Goal: Task Accomplishment & Management: Manage account settings

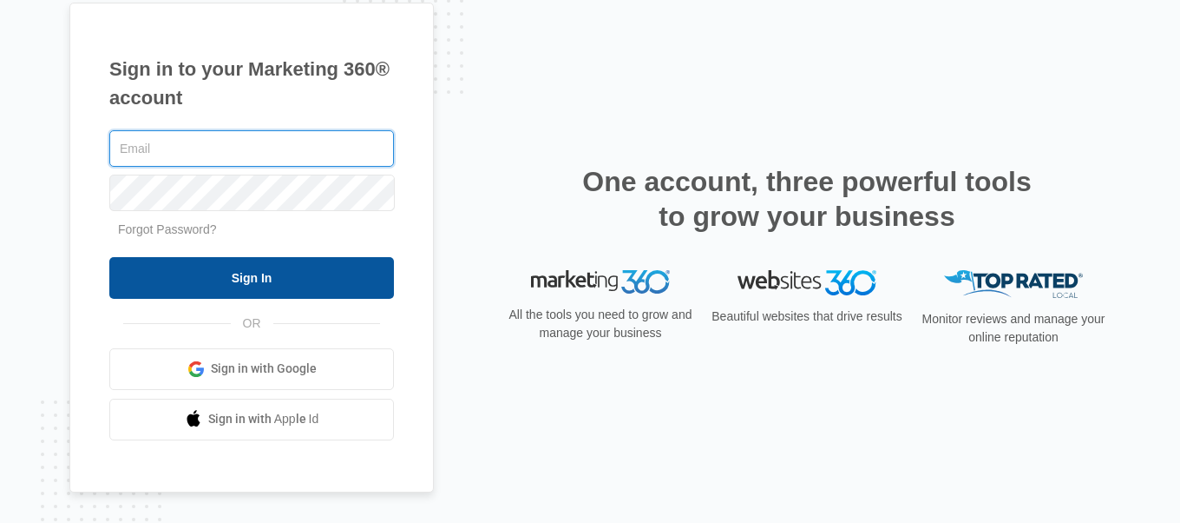
type input "[EMAIL_ADDRESS][DOMAIN_NAME]"
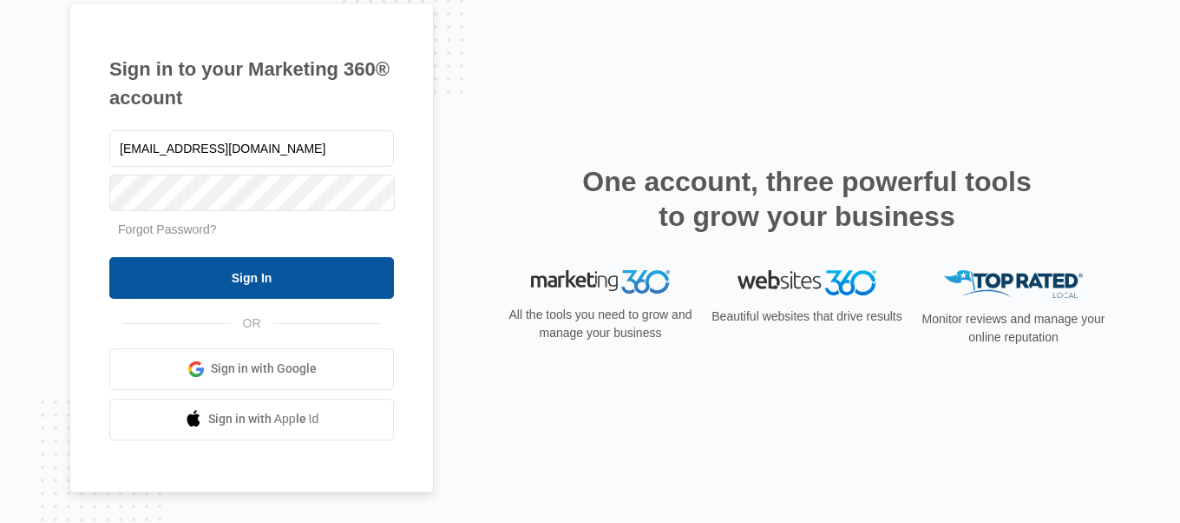
click at [240, 294] on input "Sign In" at bounding box center [251, 278] width 285 height 42
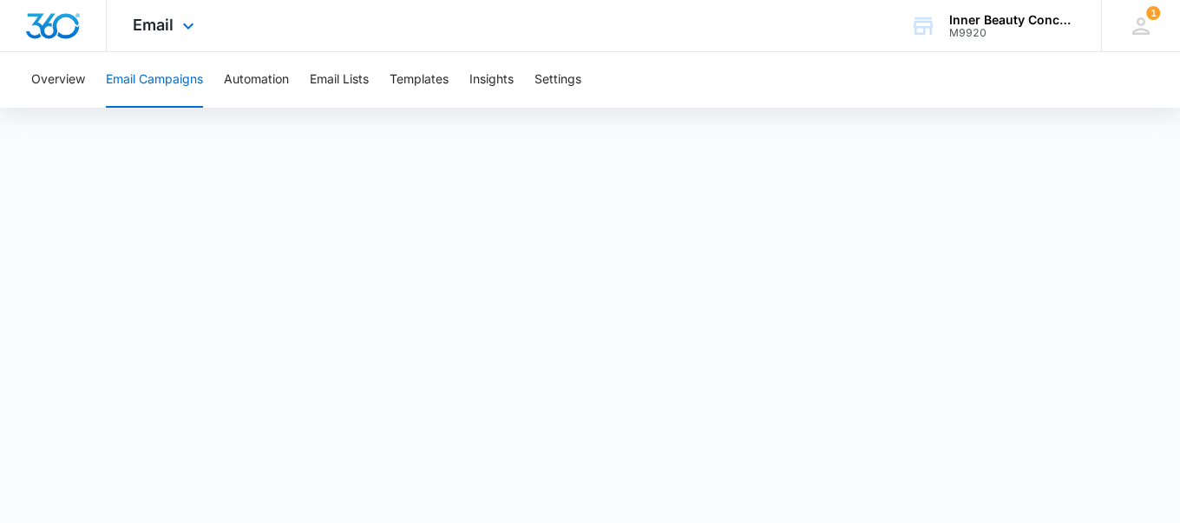
click at [162, 34] on span "Email" at bounding box center [153, 25] width 41 height 18
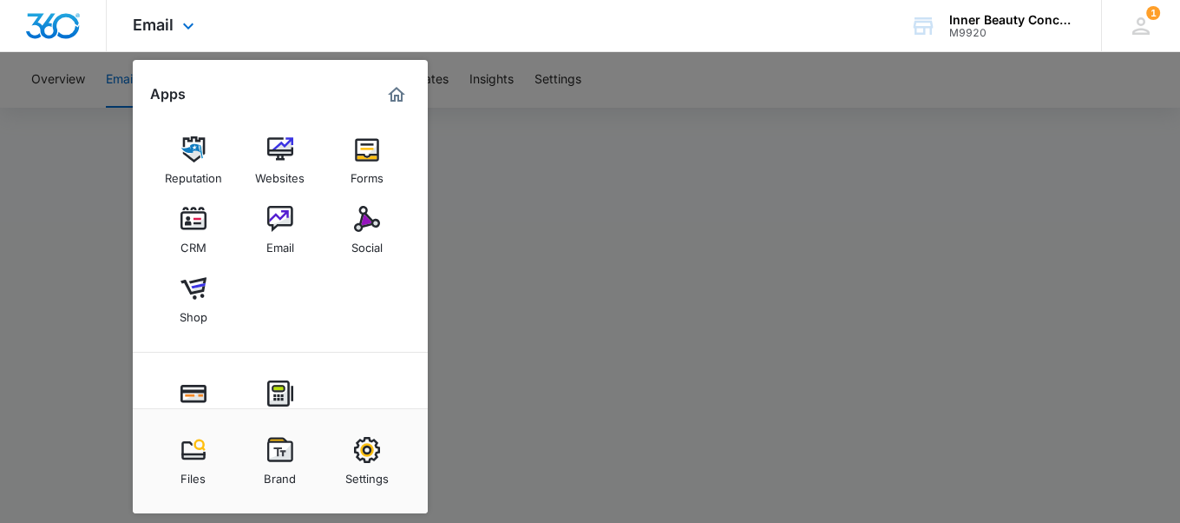
click at [176, 16] on div "Email Apps Reputation Websites Forms CRM Email Social Shop Payments POS Content…" at bounding box center [166, 25] width 118 height 51
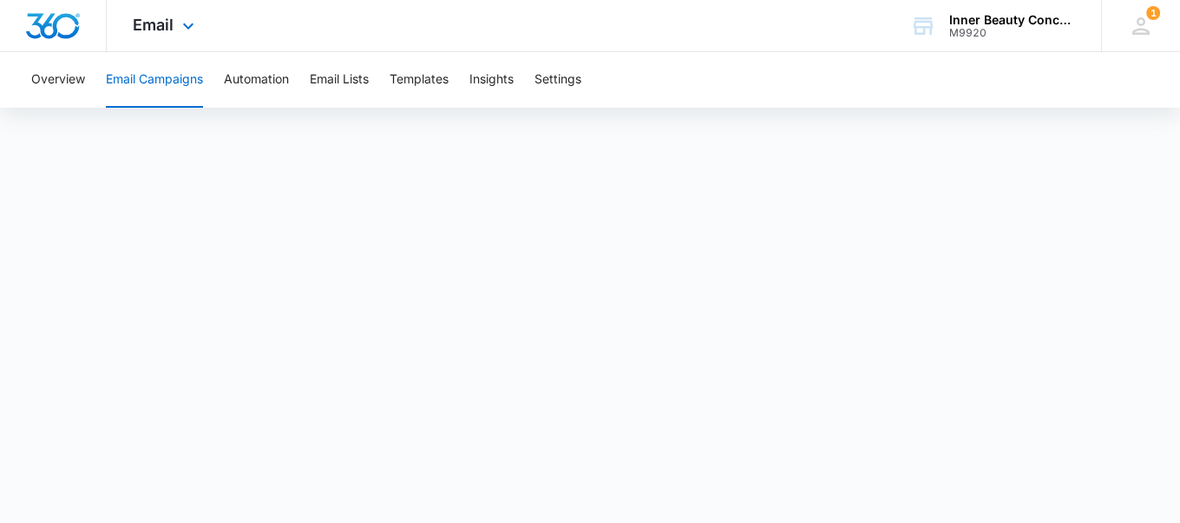
click at [176, 16] on div "Email Apps Reputation Websites Forms CRM Email Social Shop Payments POS Content…" at bounding box center [166, 25] width 118 height 51
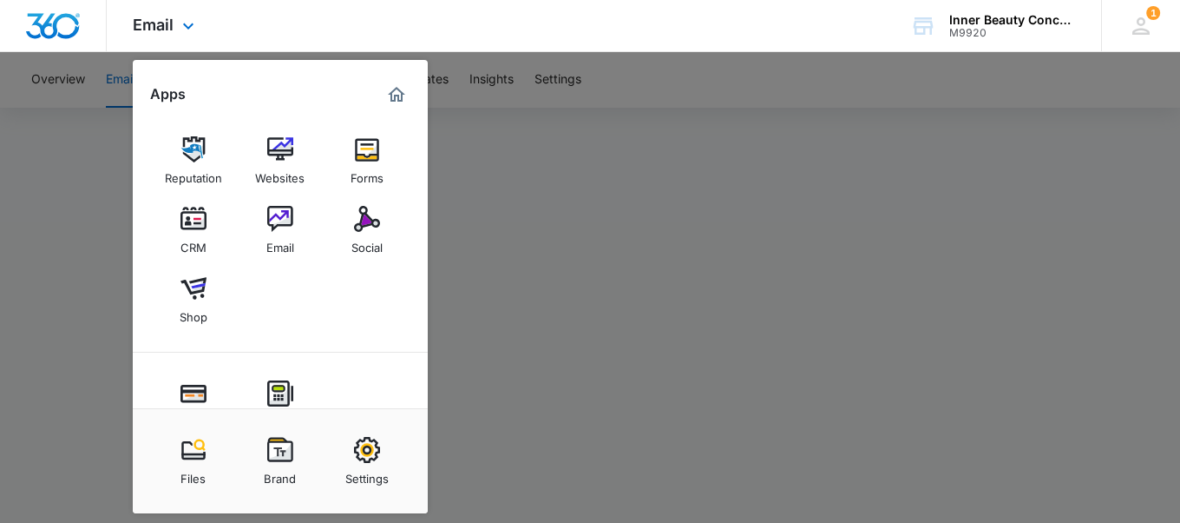
click at [176, 16] on div "Email Apps Reputation Websites Forms CRM Email Social Shop Payments POS Content…" at bounding box center [166, 25] width 118 height 51
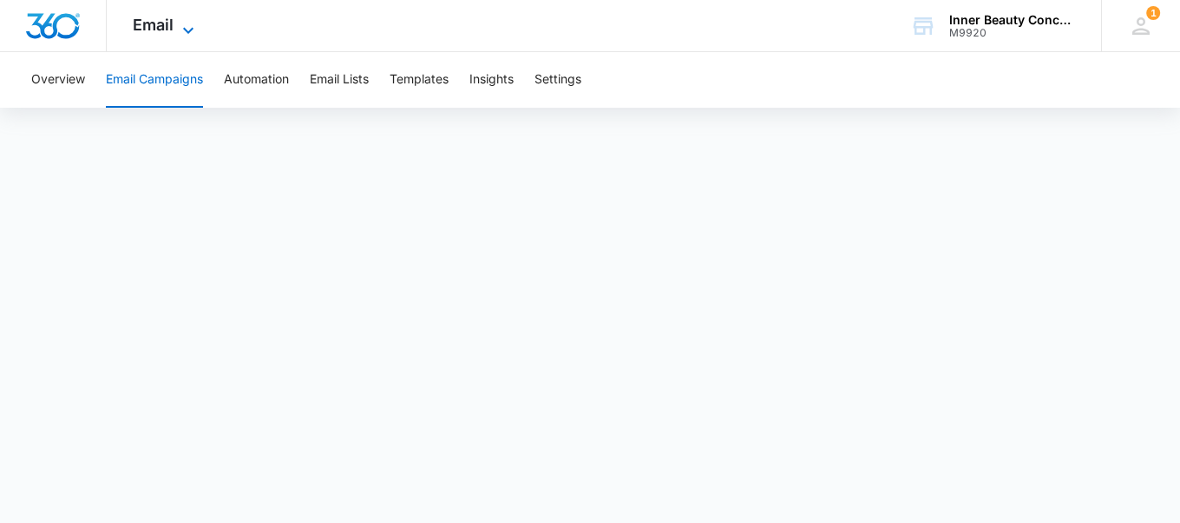
click at [179, 16] on div "Email Apps Reputation Websites Forms CRM Email Social Shop Payments POS Content…" at bounding box center [166, 25] width 118 height 51
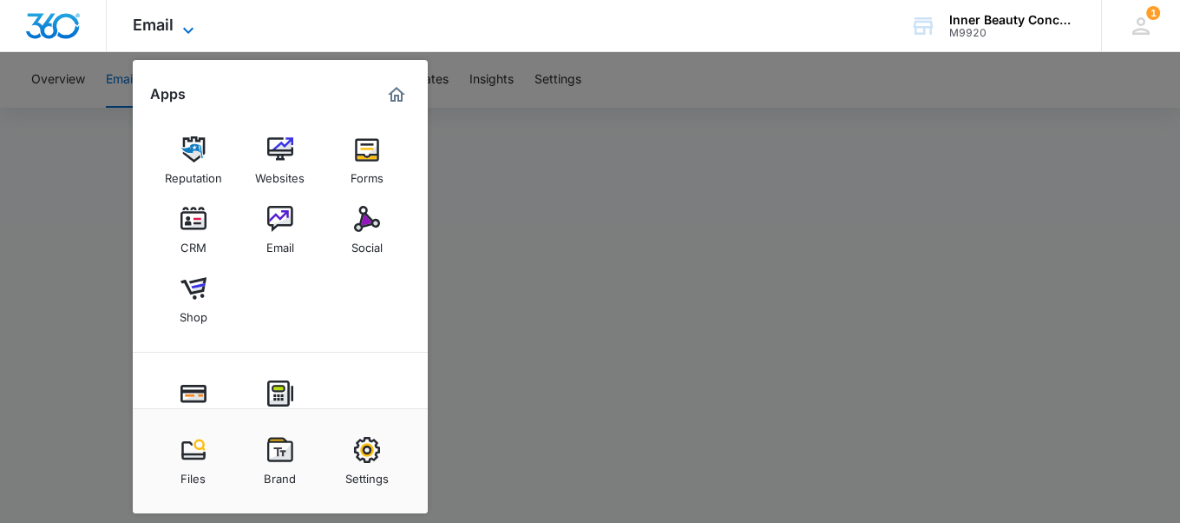
click at [179, 16] on div "Email Apps Reputation Websites Forms CRM Email Social Shop Payments POS Content…" at bounding box center [166, 25] width 118 height 51
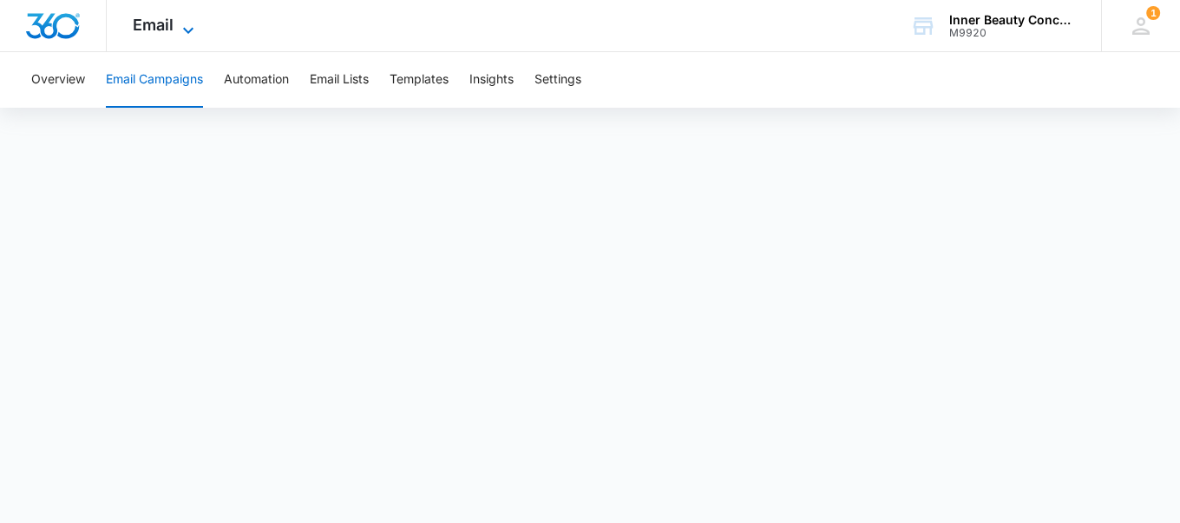
click at [179, 36] on icon at bounding box center [188, 30] width 21 height 21
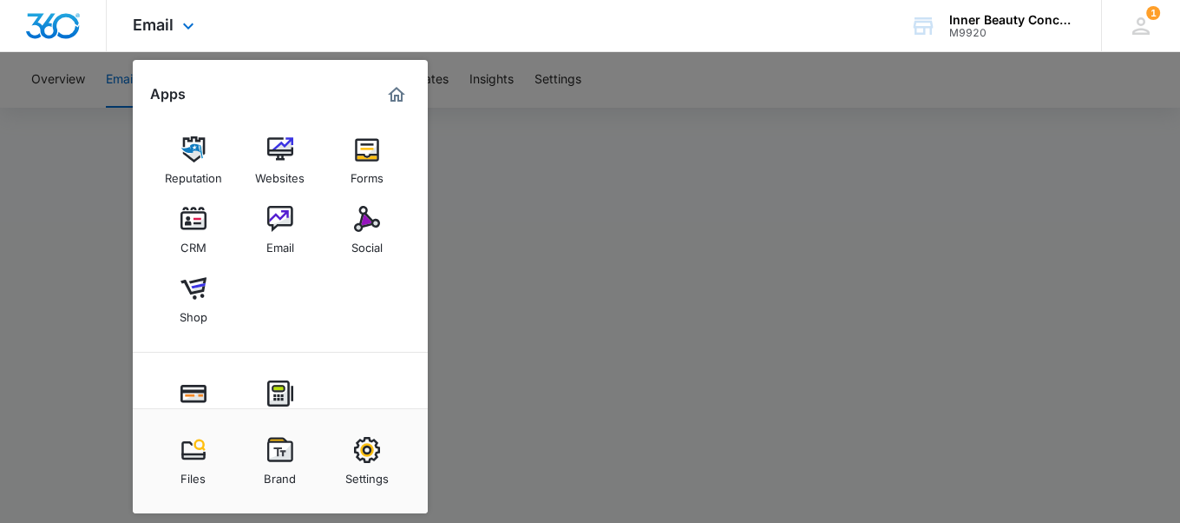
click at [332, 229] on div "Reputation Websites Forms CRM Email Social Shop" at bounding box center [280, 231] width 295 height 244
click at [369, 253] on div "Social" at bounding box center [367, 243] width 31 height 23
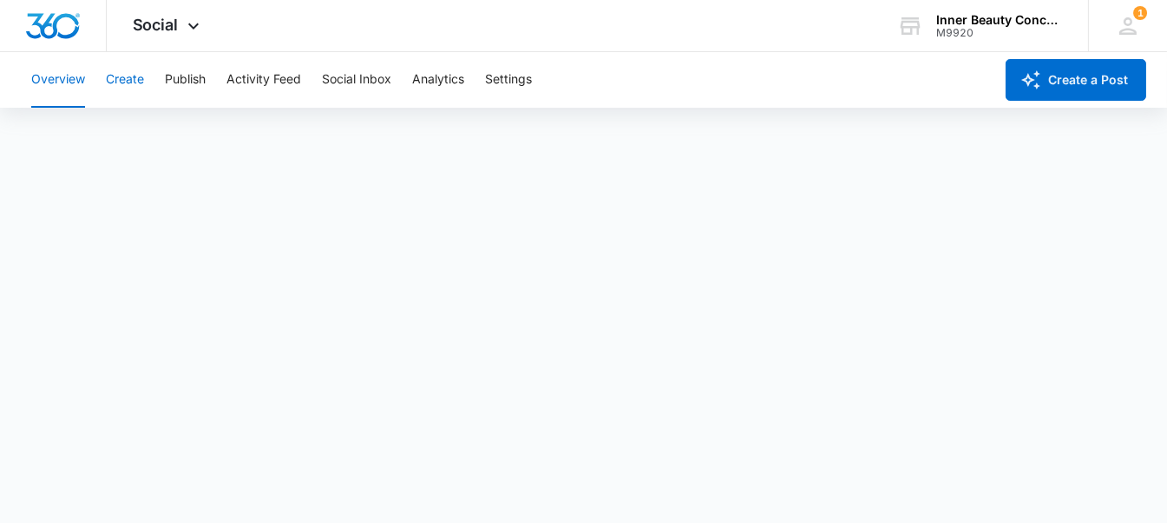
scroll to position [5, 0]
click at [191, 85] on button "Publish" at bounding box center [185, 80] width 41 height 56
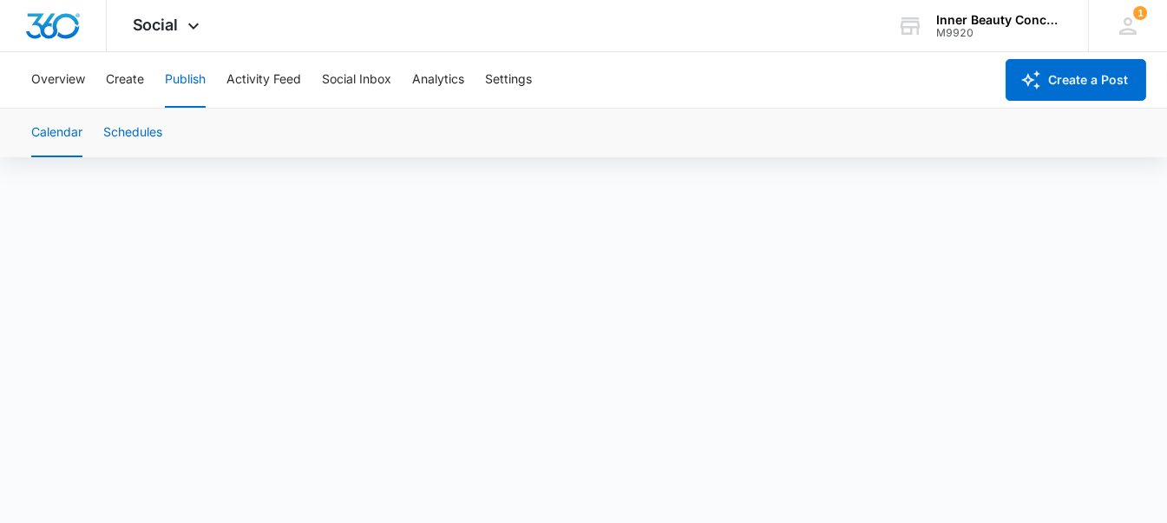
scroll to position [12, 0]
click at [44, 77] on button "Overview" at bounding box center [58, 80] width 54 height 56
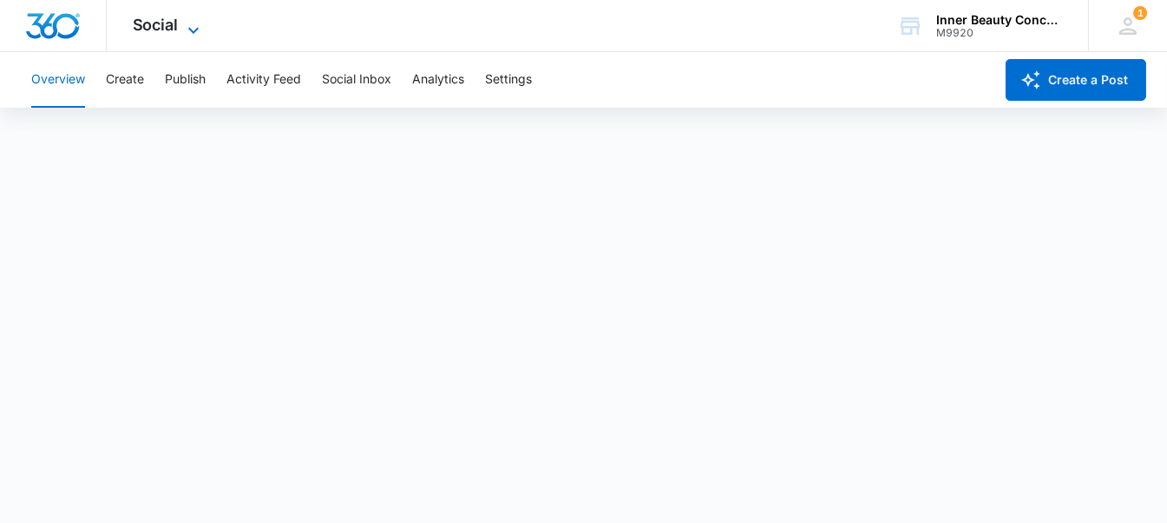
click at [197, 24] on icon at bounding box center [193, 30] width 21 height 21
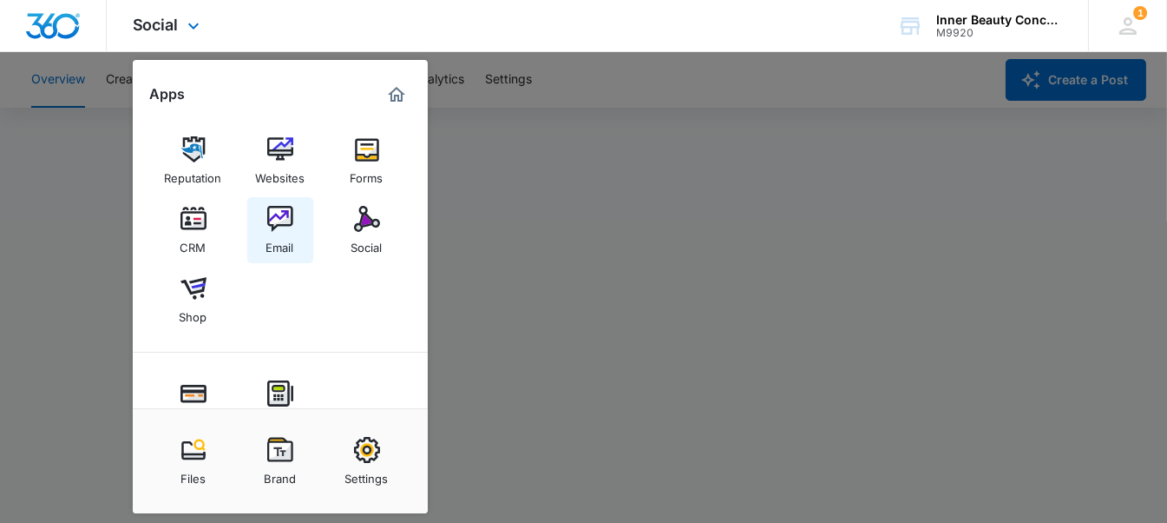
click at [289, 231] on img at bounding box center [280, 219] width 26 height 26
